Goal: Information Seeking & Learning: Learn about a topic

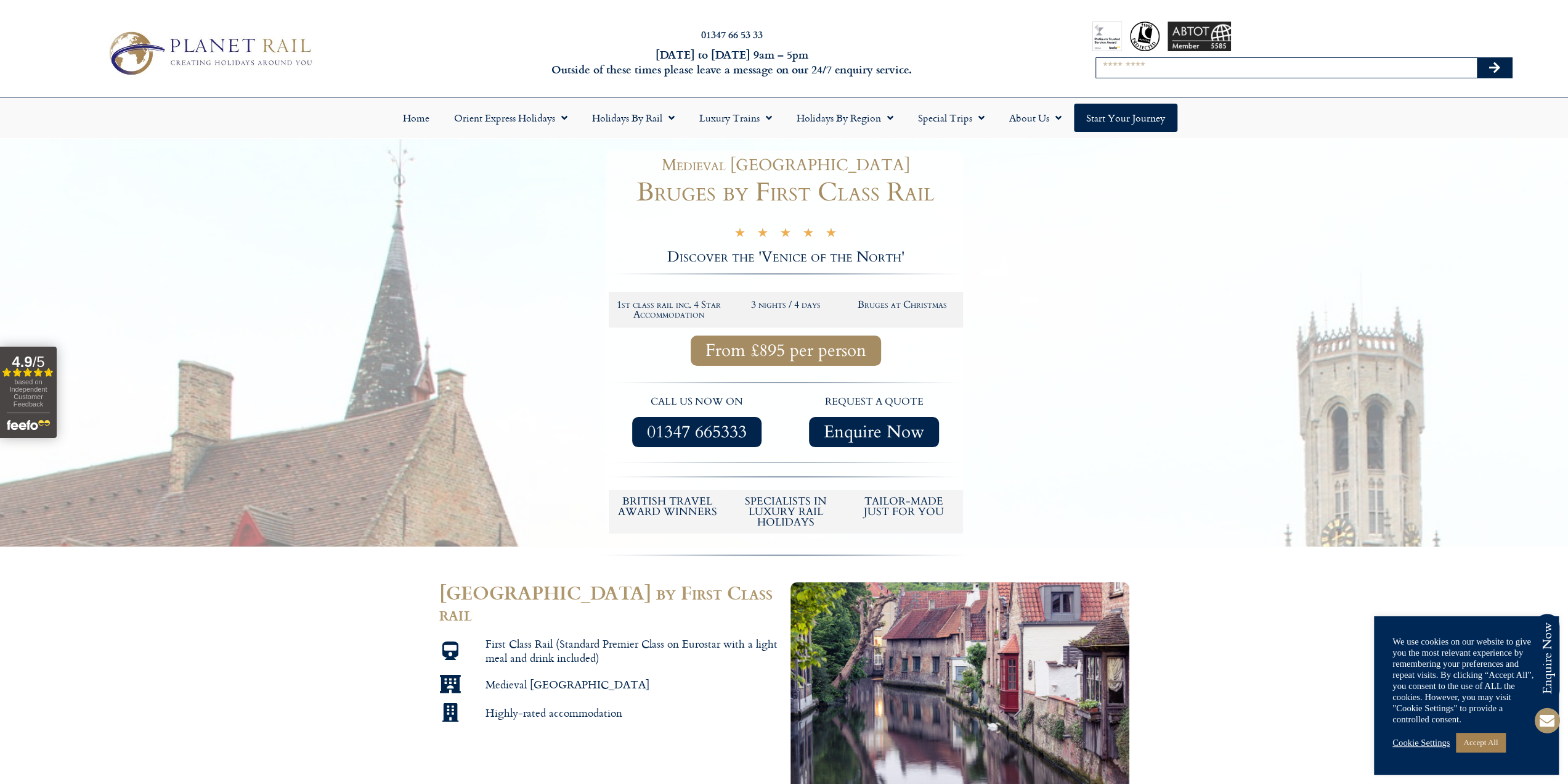
click at [1173, 63] on input "Search" at bounding box center [1287, 68] width 380 height 20
type input "******"
click at [1477, 58] on button "Search" at bounding box center [1494, 68] width 35 height 20
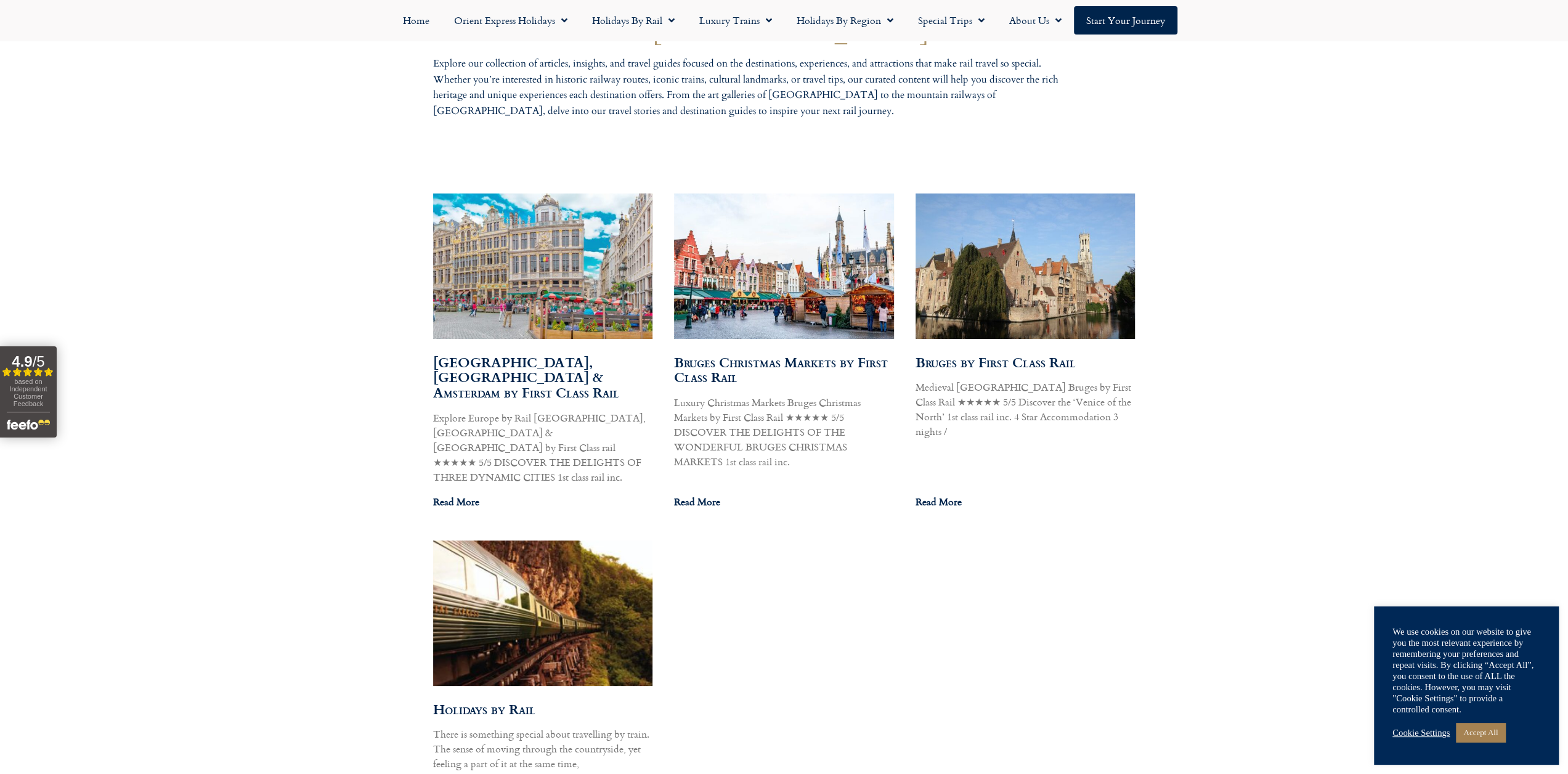
scroll to position [657, 0]
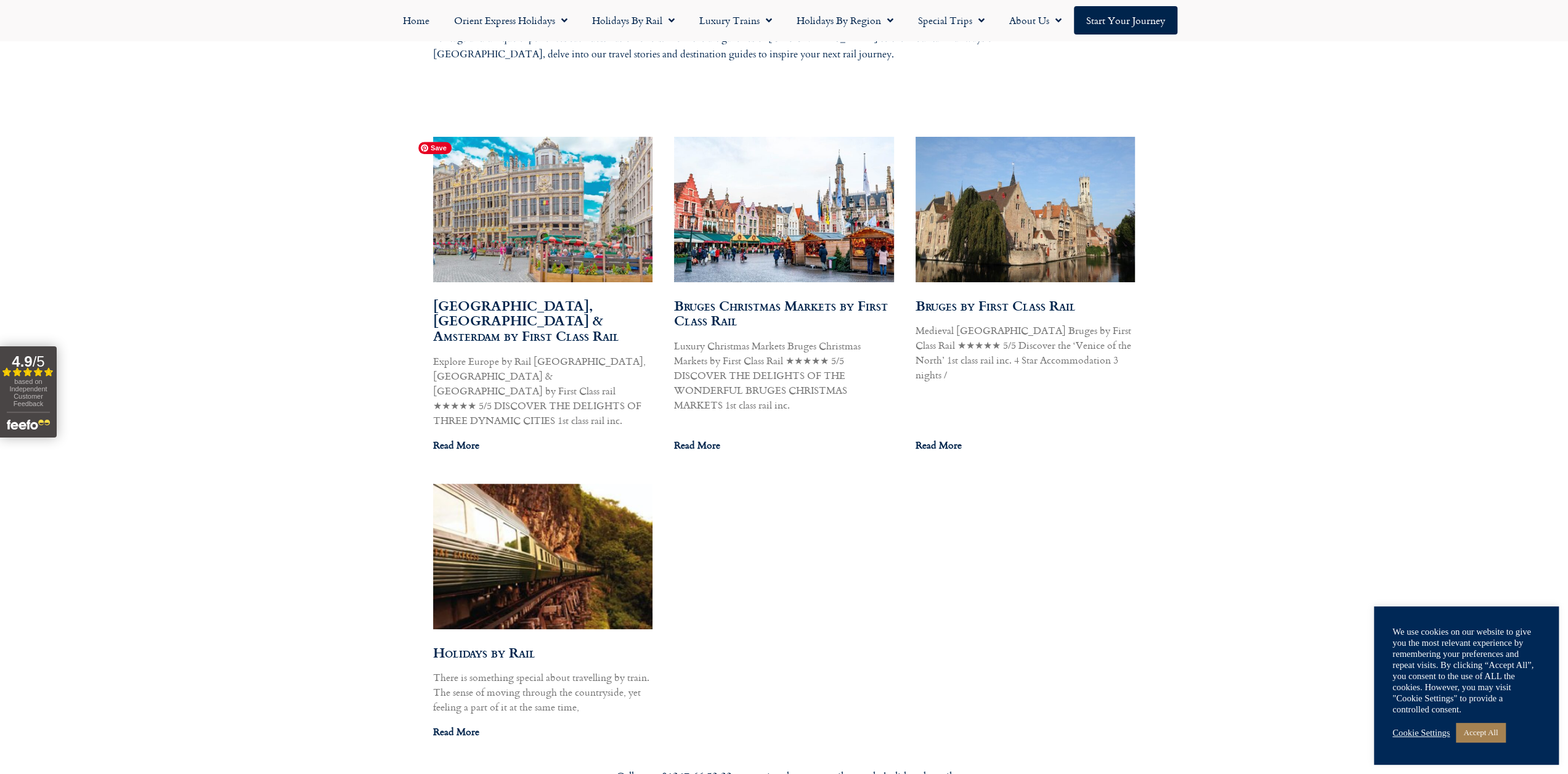
click at [574, 238] on img at bounding box center [541, 210] width 260 height 147
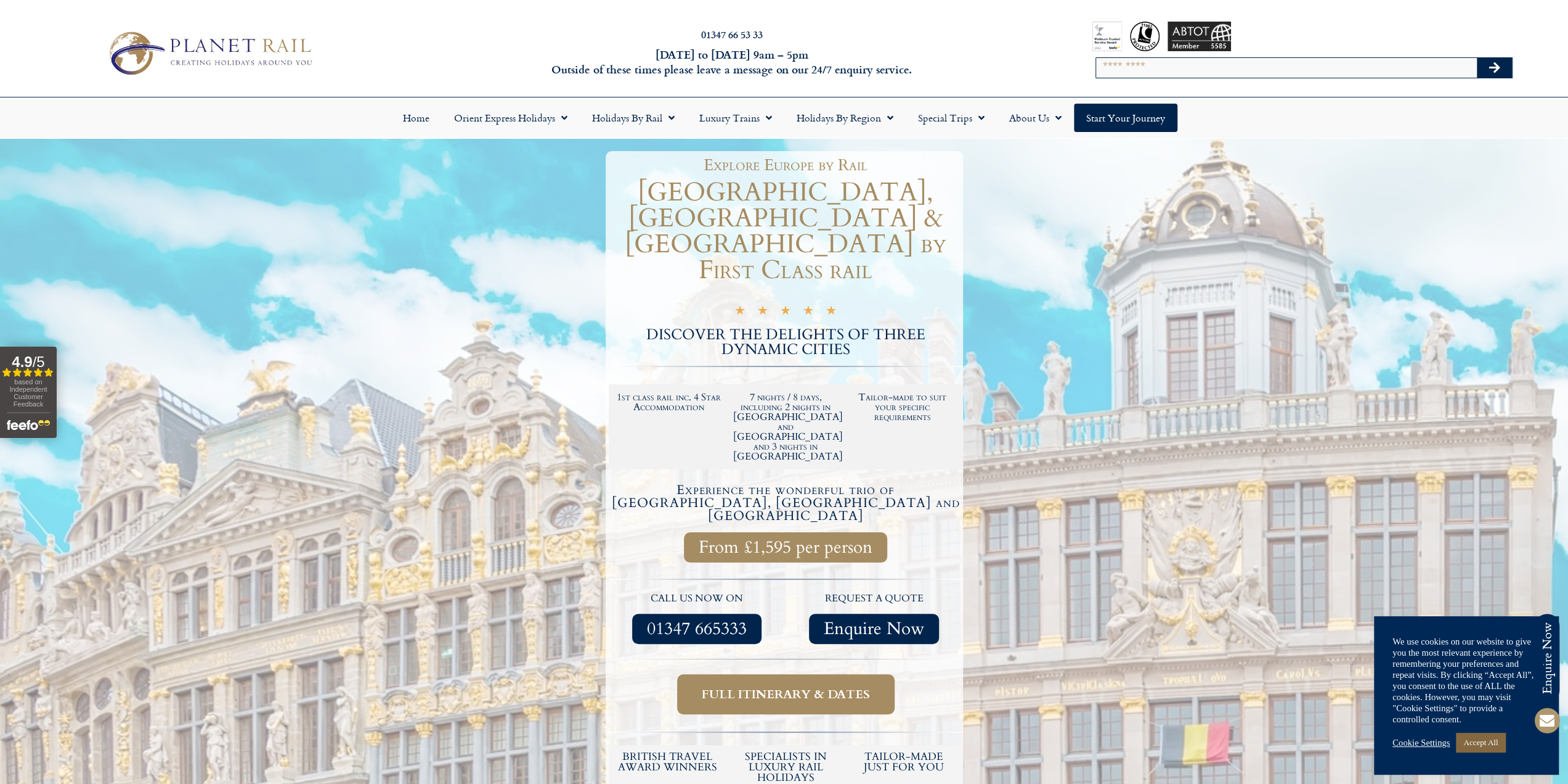
click at [1494, 742] on link "Accept All" at bounding box center [1481, 742] width 49 height 19
